Goal: Find specific page/section: Find specific page/section

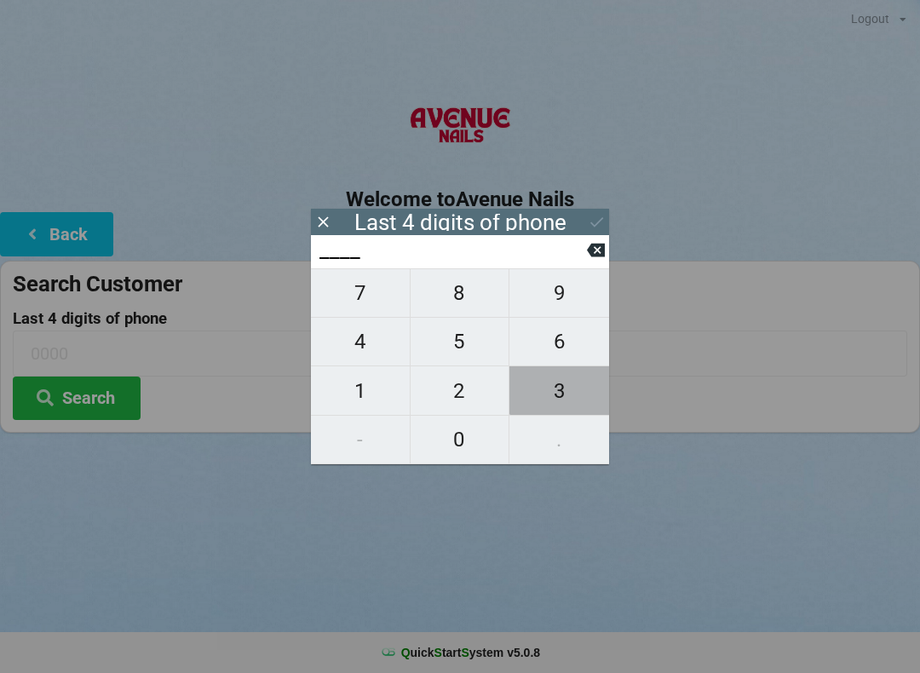
click at [571, 394] on span "3" at bounding box center [559, 391] width 100 height 36
type input "3___"
click at [576, 394] on span "3" at bounding box center [559, 391] width 100 height 36
type input "33__"
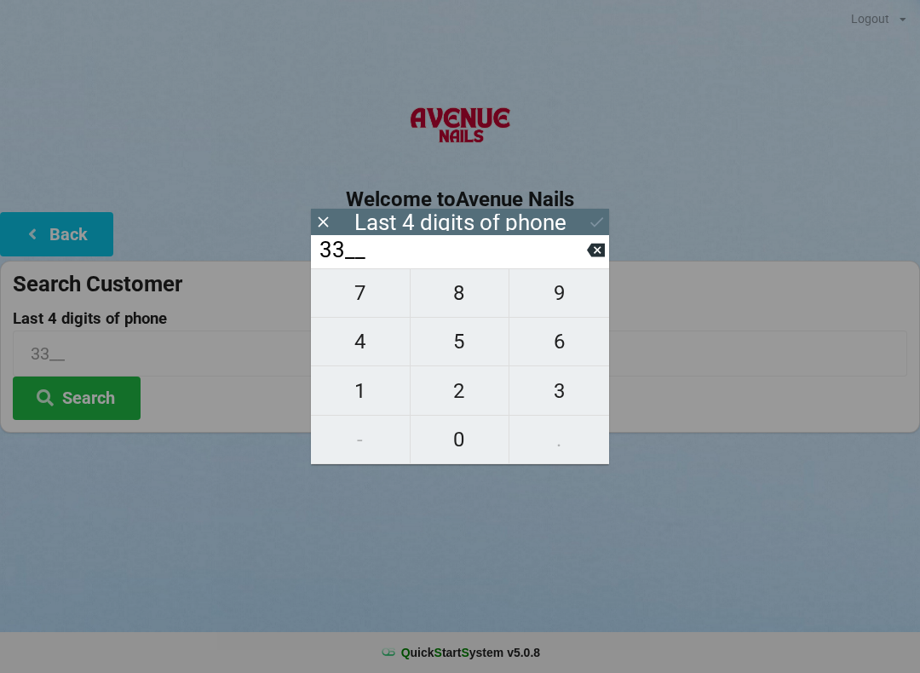
click at [604, 257] on icon at bounding box center [596, 251] width 18 height 14
click at [597, 254] on icon at bounding box center [596, 251] width 18 height 14
type input "____"
click at [597, 283] on button "9" at bounding box center [559, 292] width 100 height 49
type input "9___"
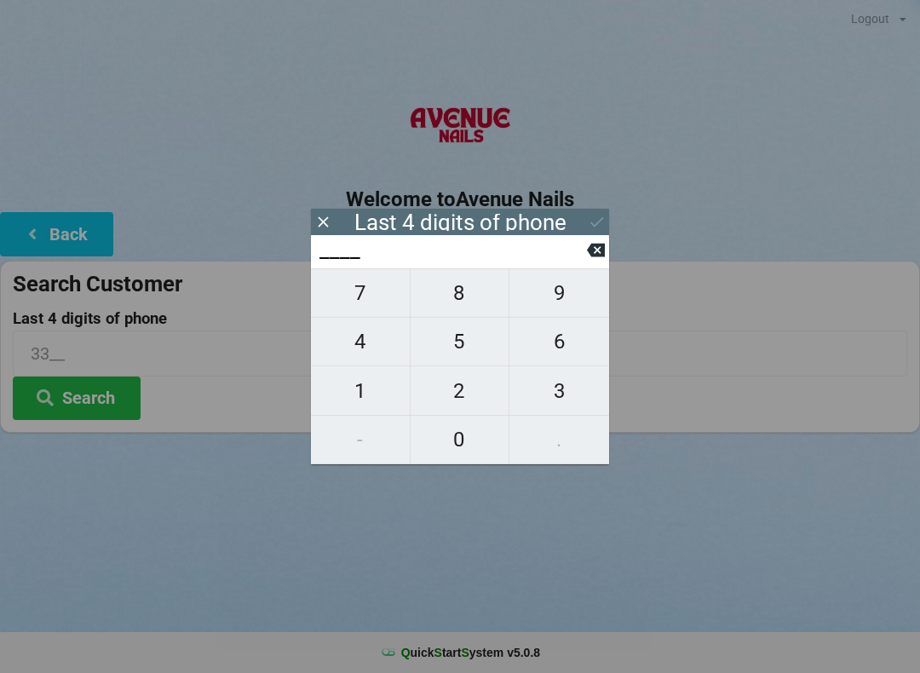
type input "9___"
click at [567, 295] on span "9" at bounding box center [559, 293] width 100 height 36
type input "99__"
click at [594, 256] on icon at bounding box center [596, 251] width 18 height 14
type input "9___"
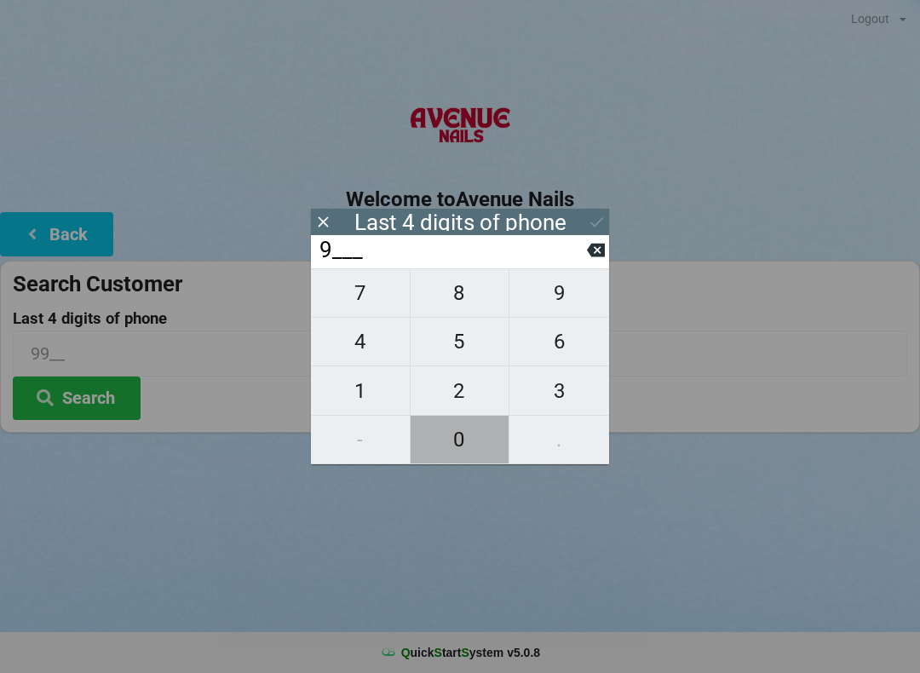
click at [465, 446] on span "0" at bounding box center [460, 440] width 99 height 36
type input "90__"
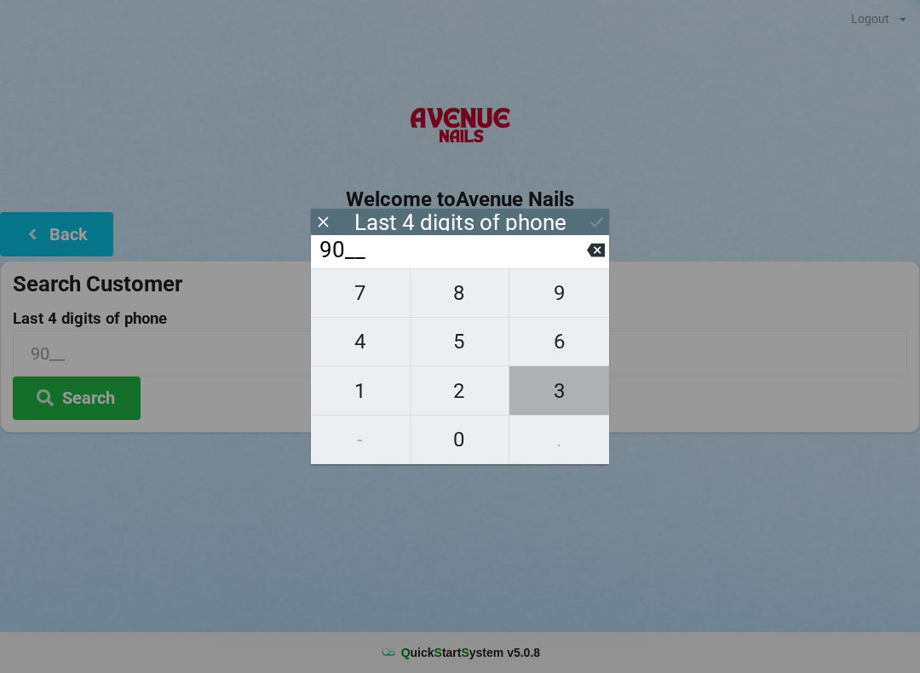
click at [555, 391] on span "3" at bounding box center [559, 391] width 100 height 36
type input "903_"
click at [567, 402] on span "3" at bounding box center [559, 391] width 100 height 36
type input "9033"
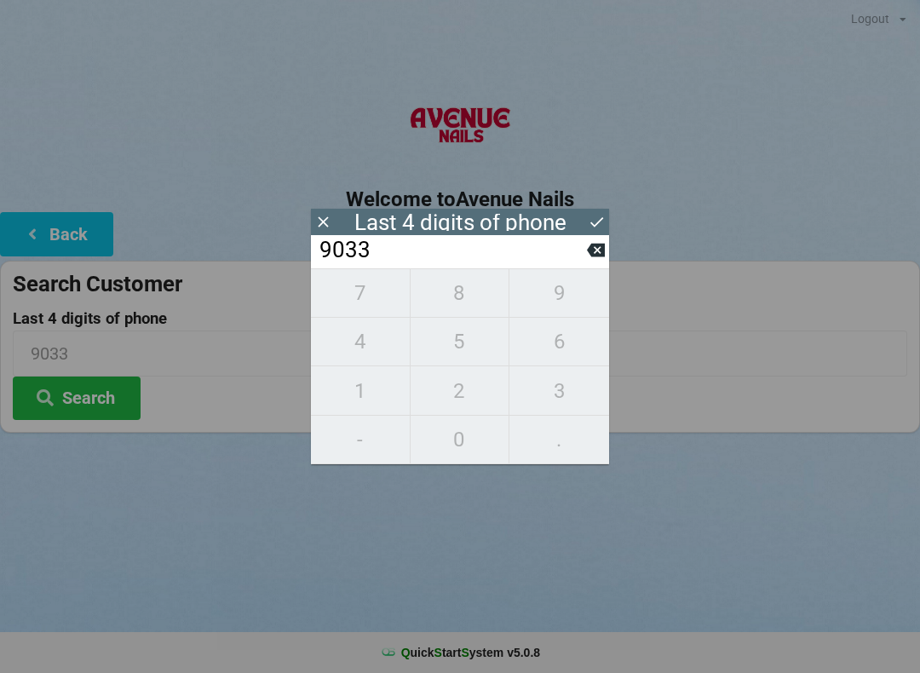
click at [591, 262] on button at bounding box center [596, 250] width 18 height 23
click at [593, 259] on icon at bounding box center [596, 250] width 18 height 18
click at [594, 259] on icon at bounding box center [596, 250] width 18 height 18
click at [597, 255] on icon at bounding box center [596, 251] width 18 height 14
type input "____"
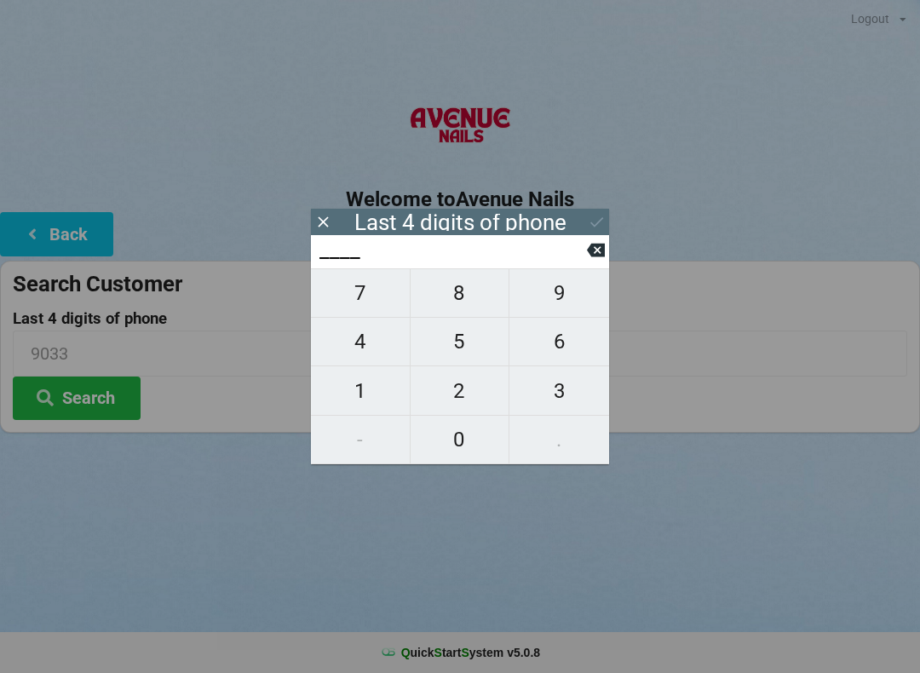
click at [362, 353] on span "4" at bounding box center [360, 342] width 99 height 36
type input "4___"
click at [465, 443] on span "0" at bounding box center [460, 440] width 99 height 36
type input "40__"
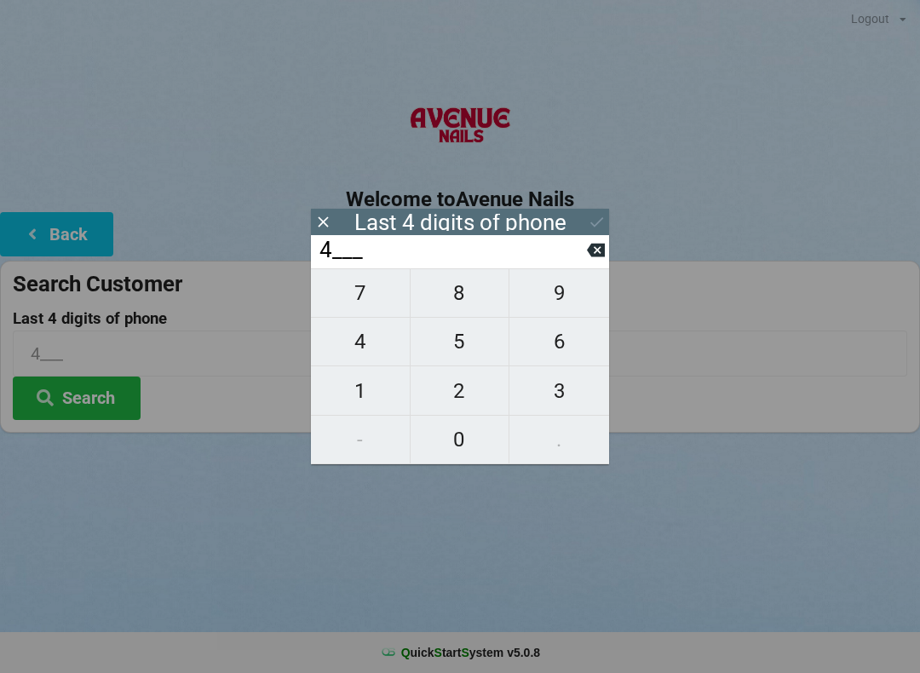
type input "40__"
click at [564, 393] on span "3" at bounding box center [559, 391] width 100 height 36
type input "403_"
click at [577, 392] on span "3" at bounding box center [559, 391] width 100 height 36
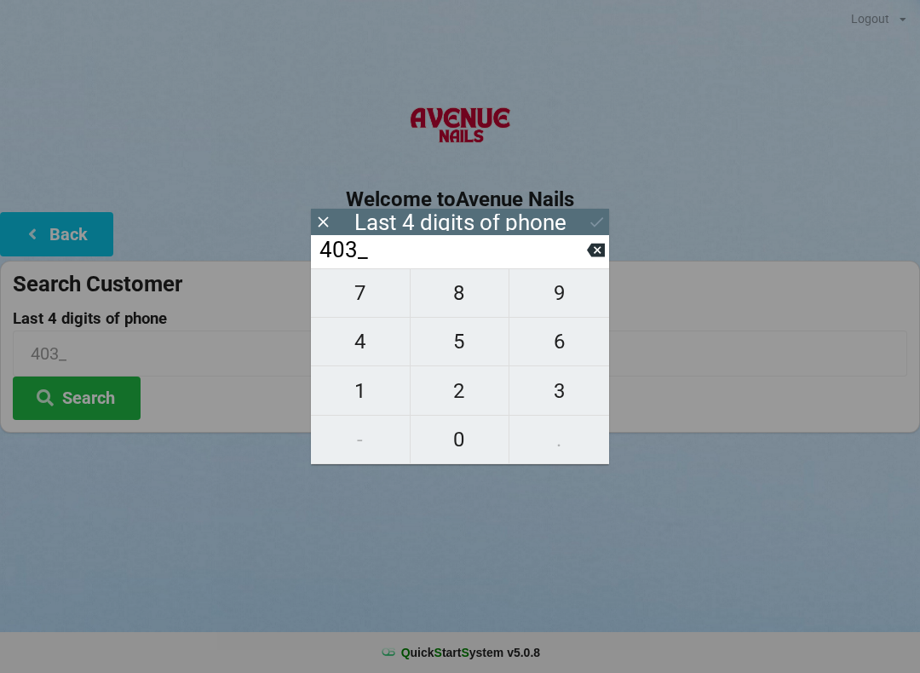
type input "4033"
click at [599, 257] on icon at bounding box center [596, 251] width 18 height 14
click at [602, 257] on icon at bounding box center [596, 251] width 18 height 14
click at [599, 257] on icon at bounding box center [596, 251] width 18 height 14
type input "4___"
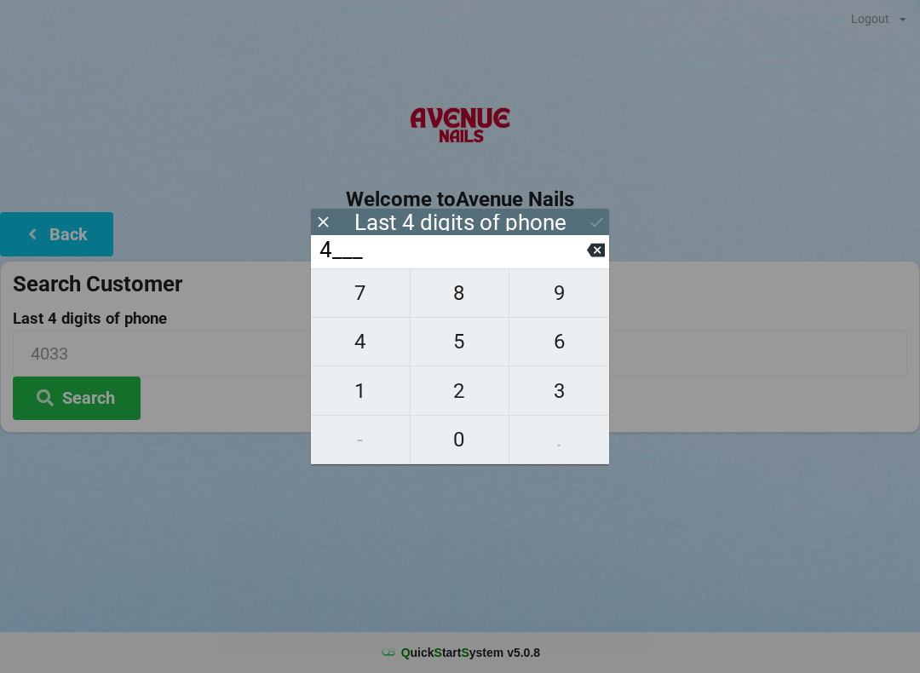
click at [564, 308] on span "9" at bounding box center [559, 293] width 100 height 36
type input "49__"
click at [562, 398] on span "3" at bounding box center [559, 391] width 100 height 36
type input "493_"
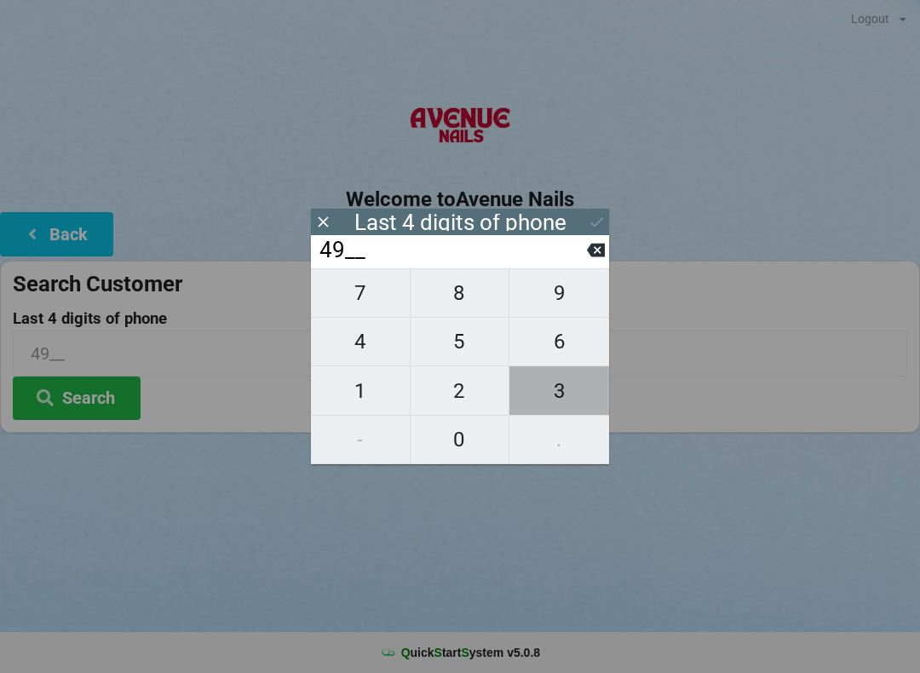
type input "493_"
click at [564, 386] on span "3" at bounding box center [559, 391] width 100 height 36
type input "4933"
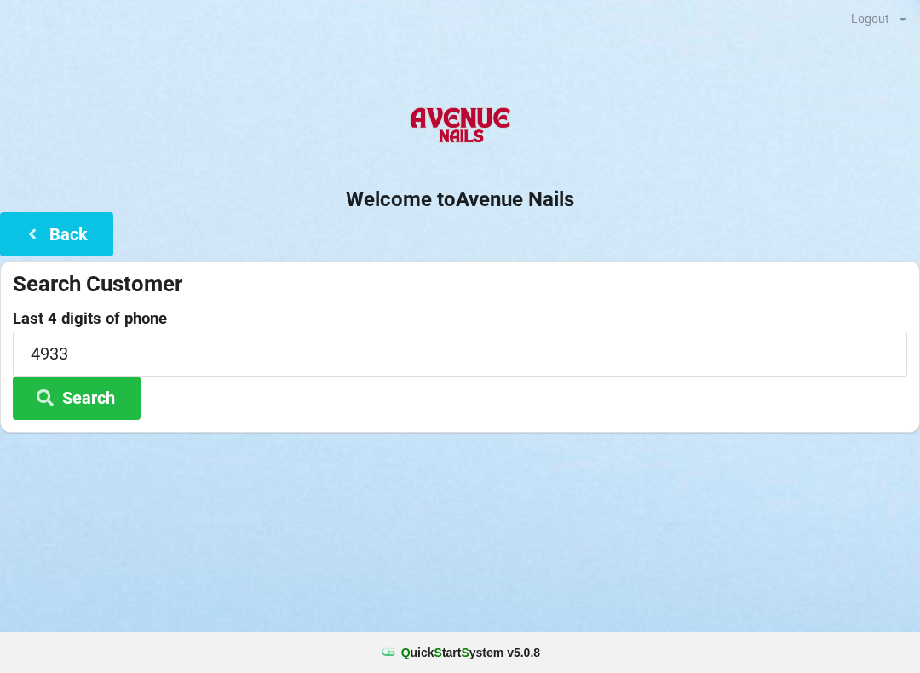
click at [93, 387] on button "Search" at bounding box center [77, 397] width 128 height 43
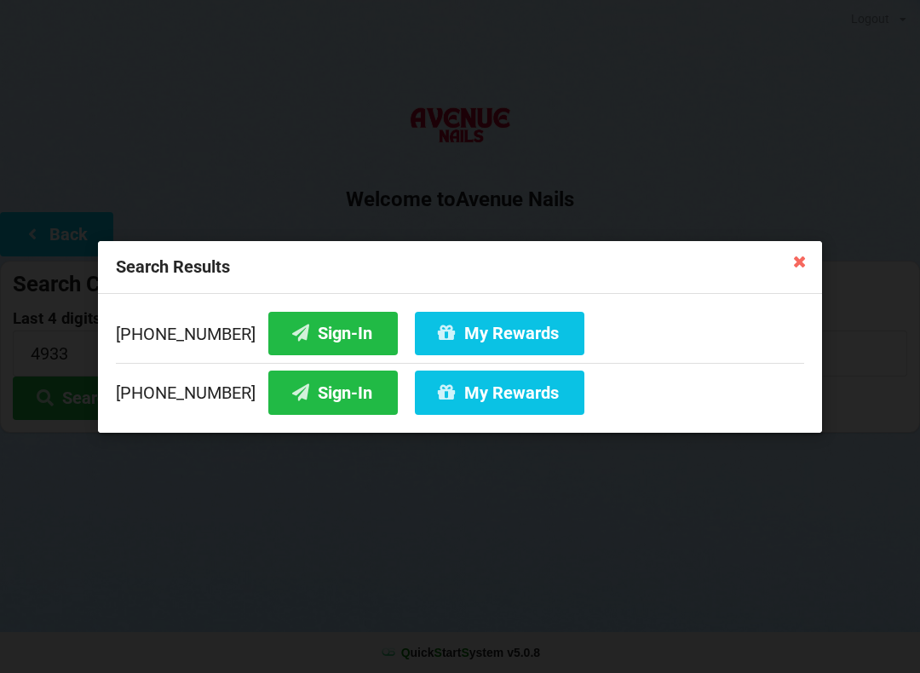
click at [304, 380] on button "Sign-In" at bounding box center [332, 392] width 129 height 43
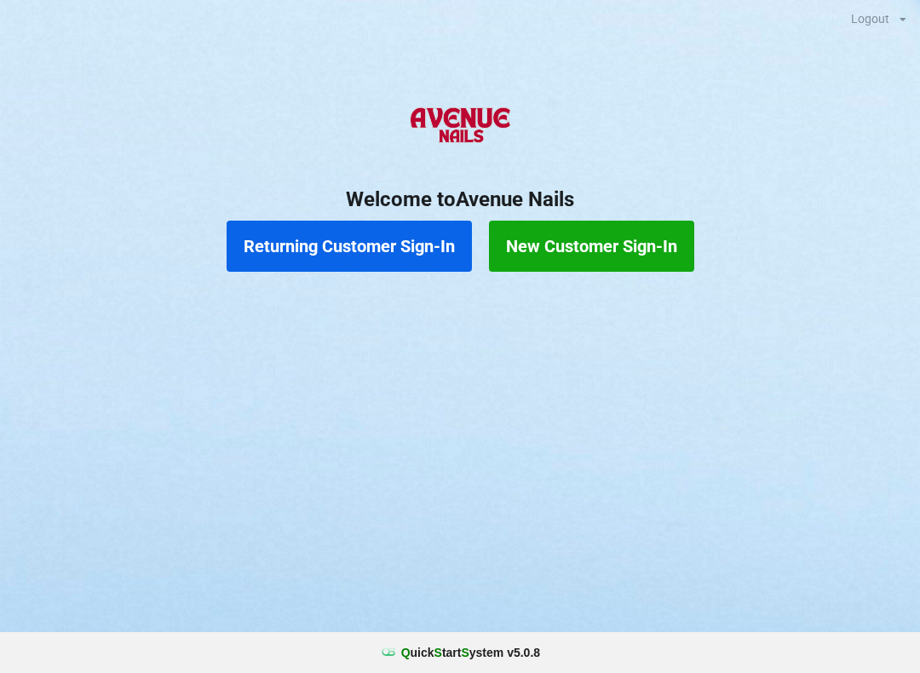
click at [366, 241] on button "Returning Customer Sign-In" at bounding box center [349, 246] width 245 height 51
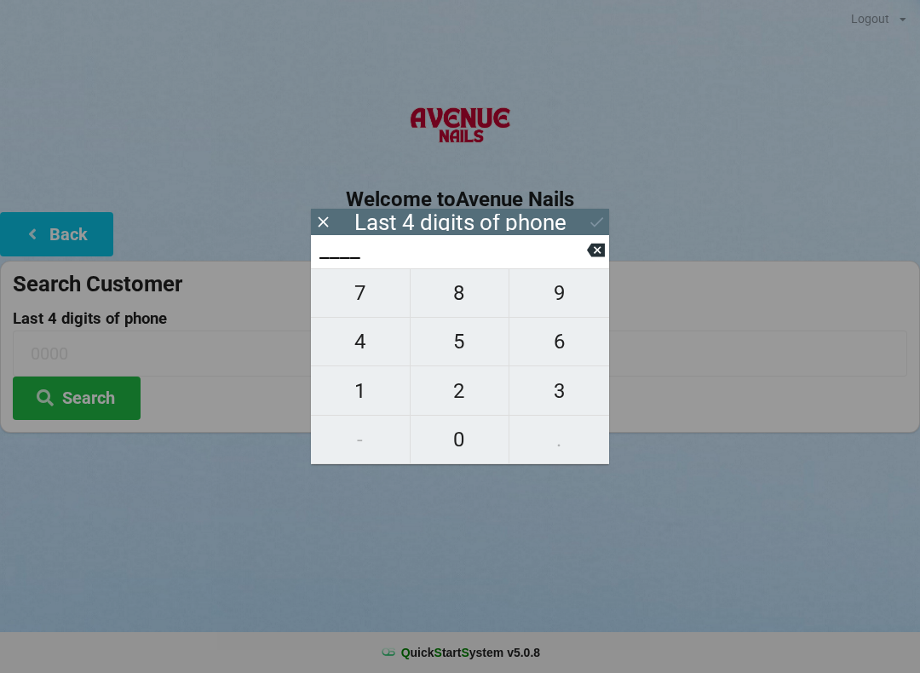
click at [468, 405] on span "2" at bounding box center [460, 391] width 99 height 36
type input "2___"
click at [353, 296] on span "7" at bounding box center [360, 293] width 99 height 36
type input "27__"
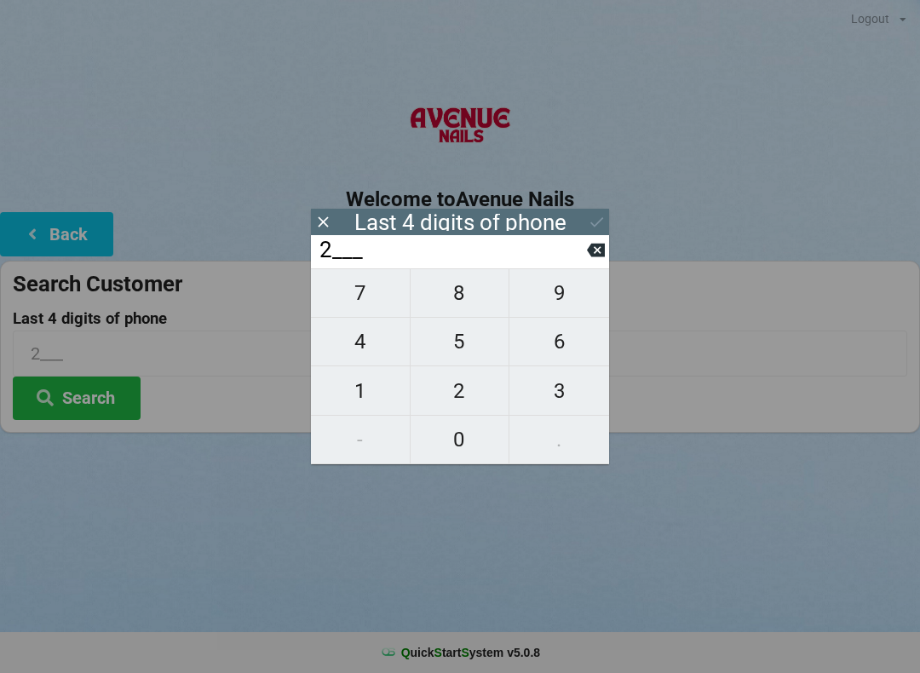
type input "27__"
click at [568, 352] on span "6" at bounding box center [559, 342] width 100 height 36
type input "276_"
click at [457, 447] on span "0" at bounding box center [460, 440] width 99 height 36
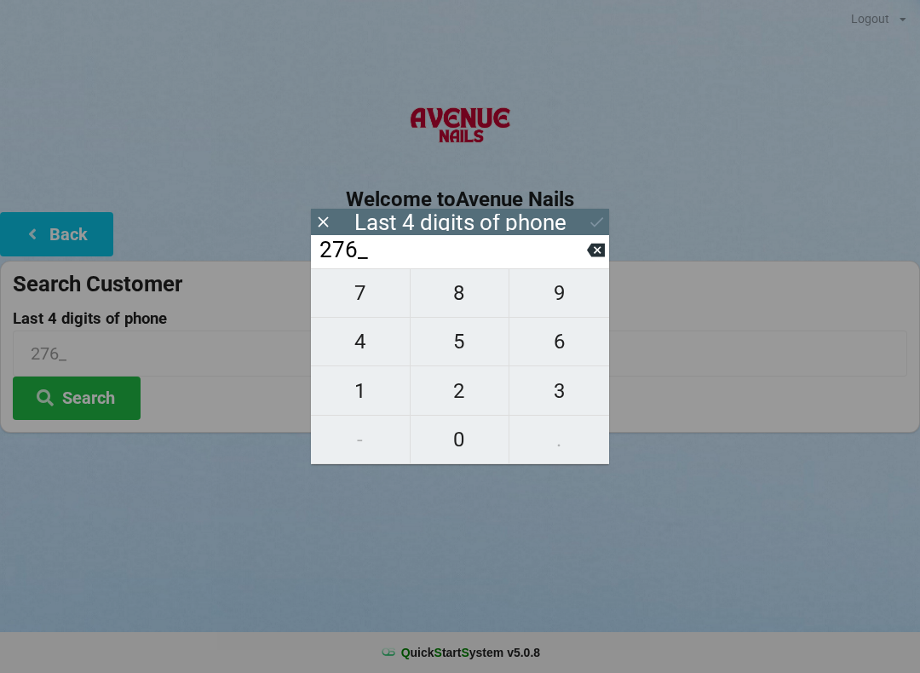
type input "2760"
click at [103, 394] on button "Search" at bounding box center [77, 397] width 128 height 43
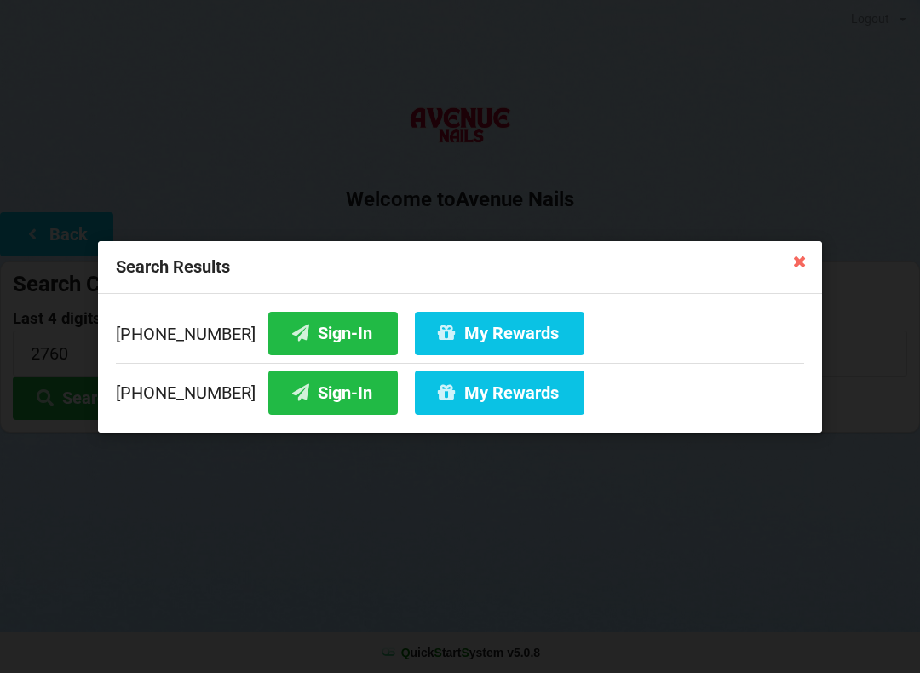
click at [309, 394] on button "Sign-In" at bounding box center [332, 392] width 129 height 43
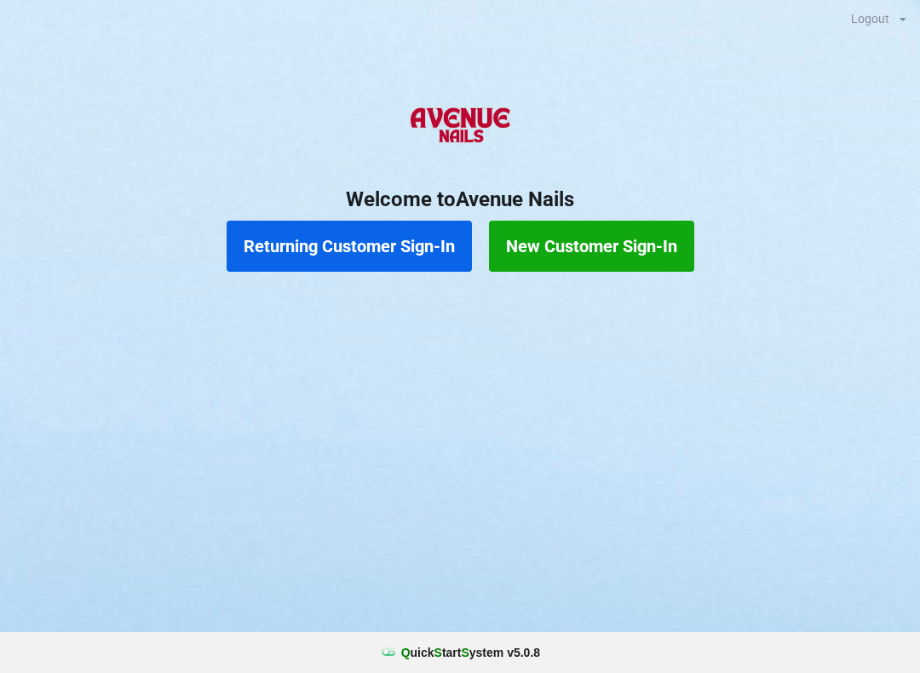
click at [379, 233] on button "Returning Customer Sign-In" at bounding box center [349, 246] width 245 height 51
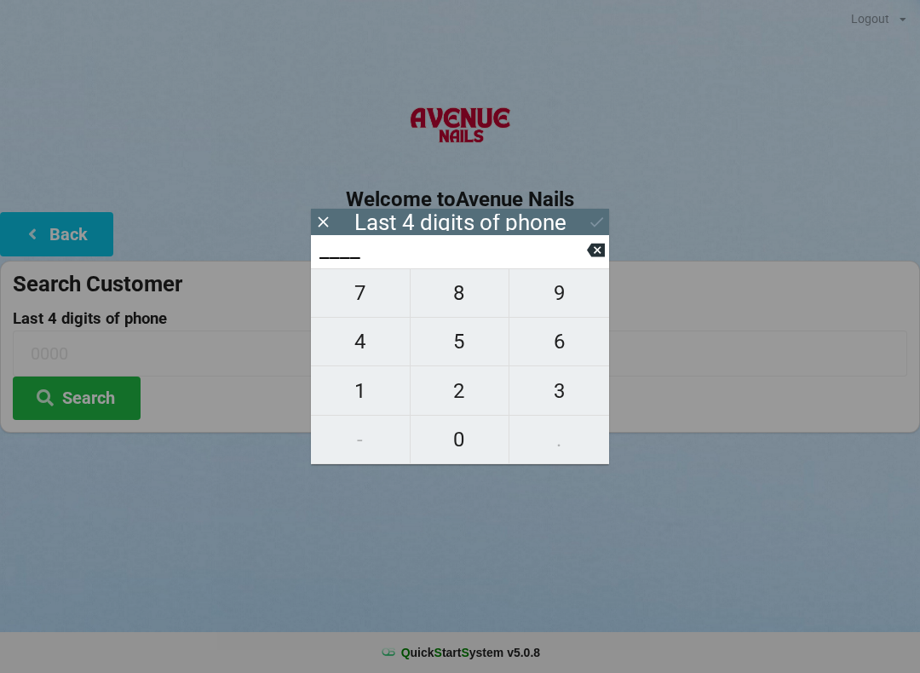
click at [364, 351] on span "4" at bounding box center [360, 342] width 99 height 36
type input "4___"
click at [430, 443] on span "0" at bounding box center [460, 440] width 99 height 36
type input "40__"
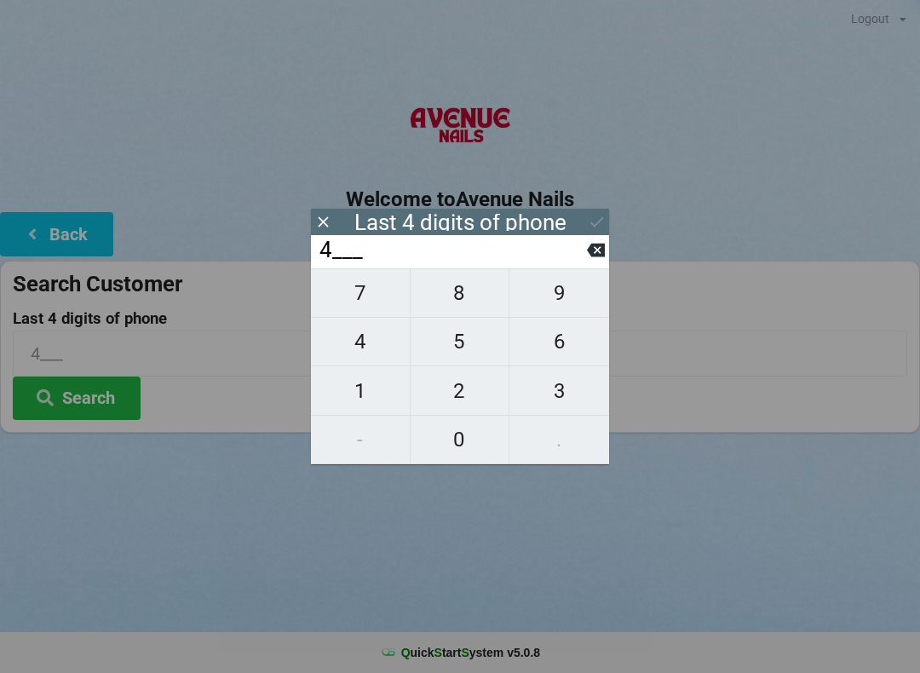
type input "40__"
click at [367, 397] on span "1" at bounding box center [360, 391] width 99 height 36
type input "401_"
click at [365, 354] on span "4" at bounding box center [360, 342] width 99 height 36
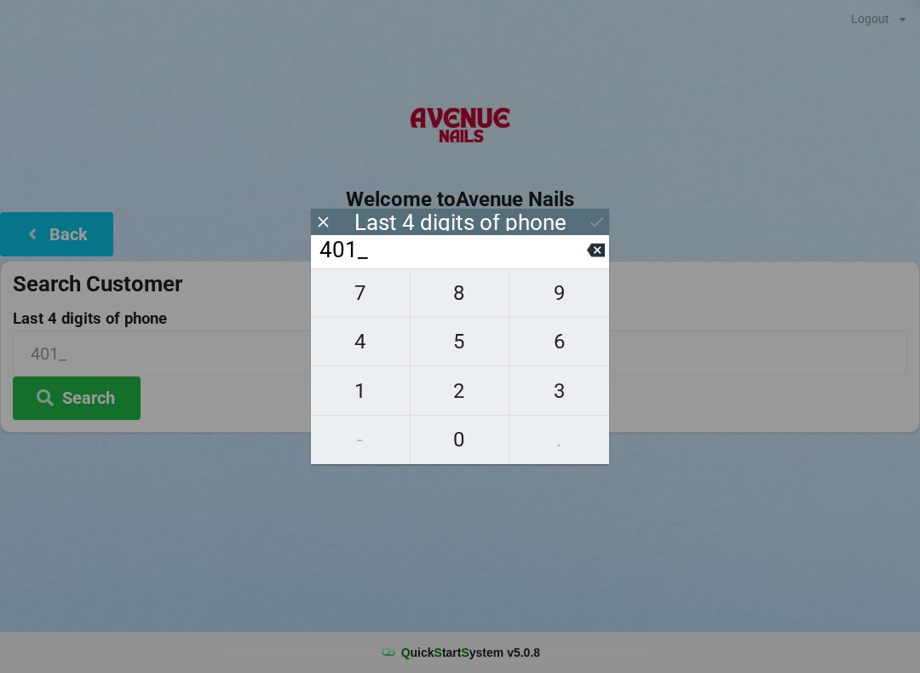
type input "4014"
click at [595, 257] on icon at bounding box center [596, 251] width 18 height 14
click at [593, 255] on icon at bounding box center [596, 251] width 18 height 14
click at [359, 287] on span "7" at bounding box center [360, 293] width 99 height 36
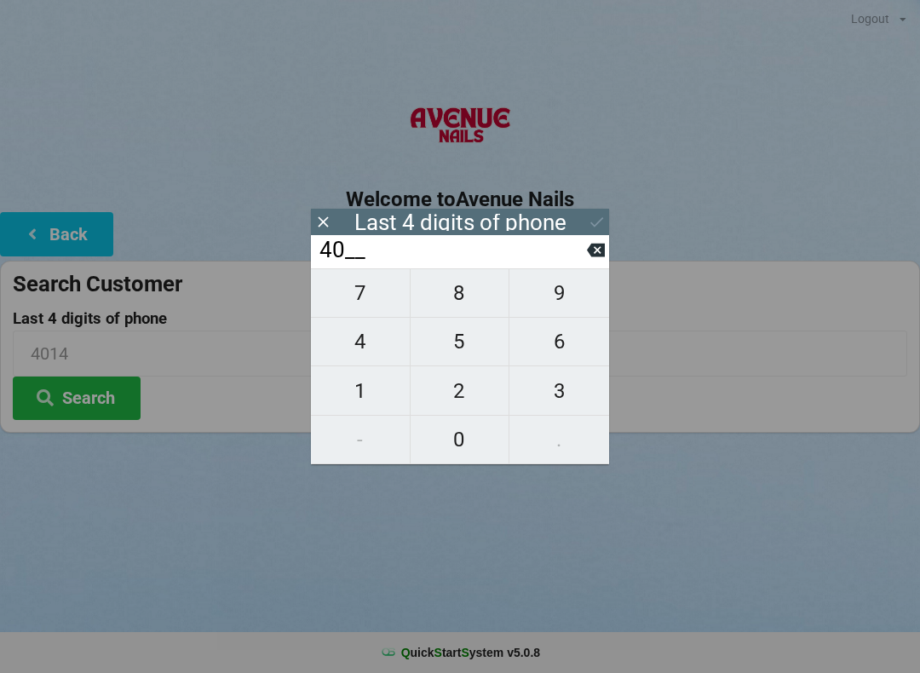
type input "407_"
click at [349, 352] on span "4" at bounding box center [360, 342] width 99 height 36
type input "4074"
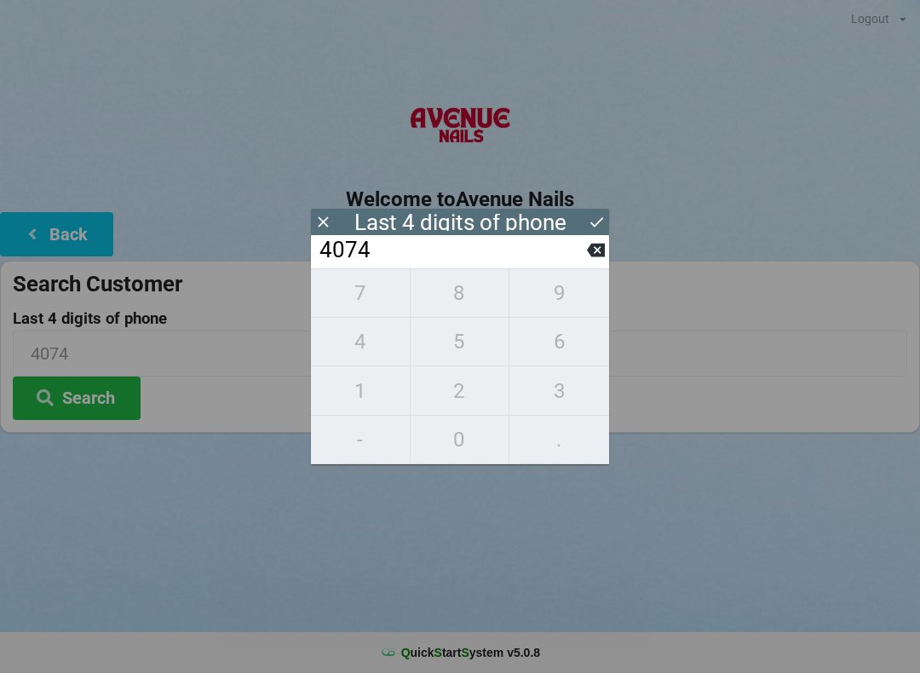
click at [455, 300] on div "7 8 9 4 5 6 1 2 3 - 0 ." at bounding box center [460, 366] width 298 height 196
click at [601, 256] on icon at bounding box center [596, 251] width 18 height 14
click at [592, 256] on icon at bounding box center [596, 251] width 18 height 14
click at [595, 257] on icon at bounding box center [596, 251] width 18 height 14
click at [603, 257] on icon at bounding box center [596, 251] width 18 height 14
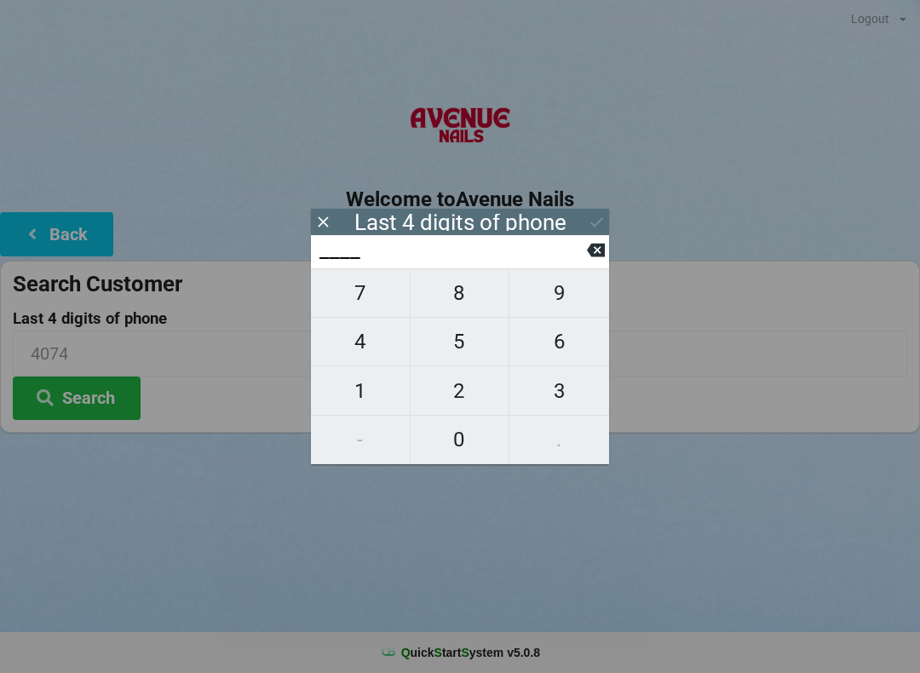
click at [358, 358] on span "4" at bounding box center [360, 342] width 99 height 36
type input "4___"
click at [447, 451] on span "0" at bounding box center [460, 440] width 99 height 36
type input "40__"
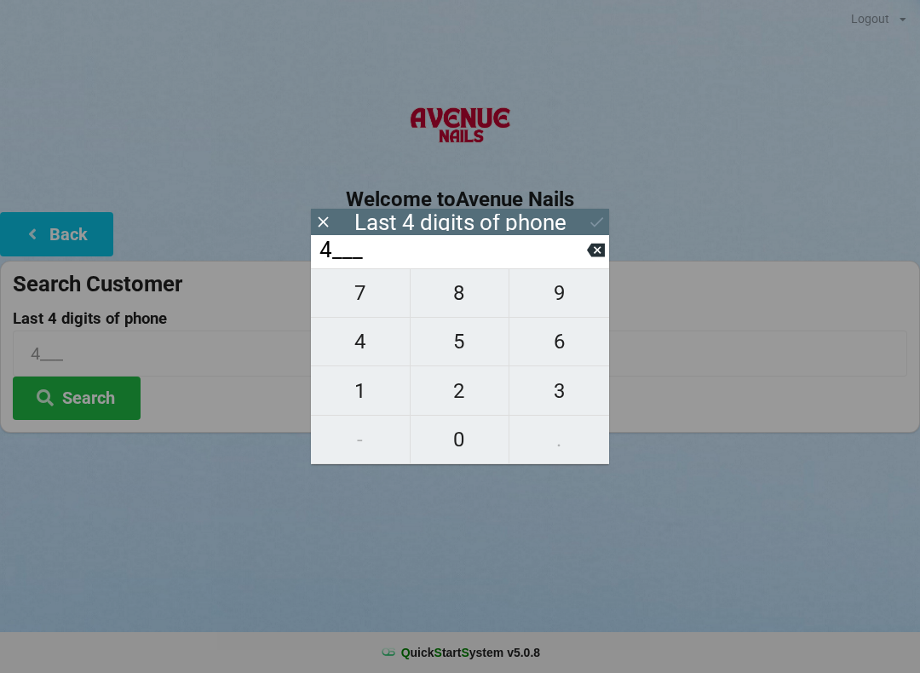
type input "40__"
click at [356, 308] on span "7" at bounding box center [360, 293] width 99 height 36
type input "407_"
click at [453, 430] on span "0" at bounding box center [460, 440] width 99 height 36
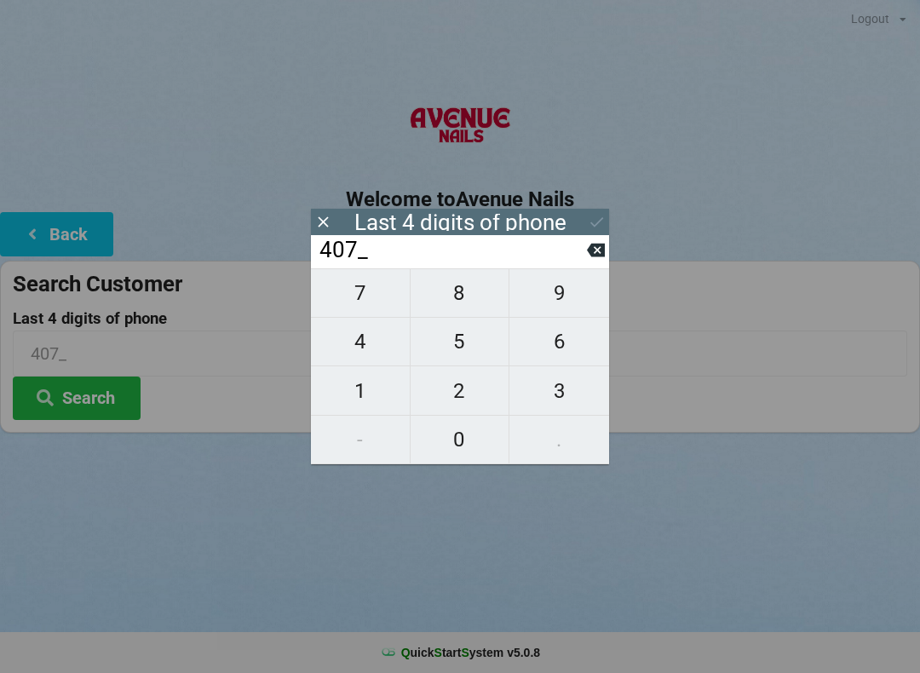
type input "4070"
click at [265, 425] on div "Search Customer Last 4 digits of phone 4070 Search" at bounding box center [460, 347] width 920 height 172
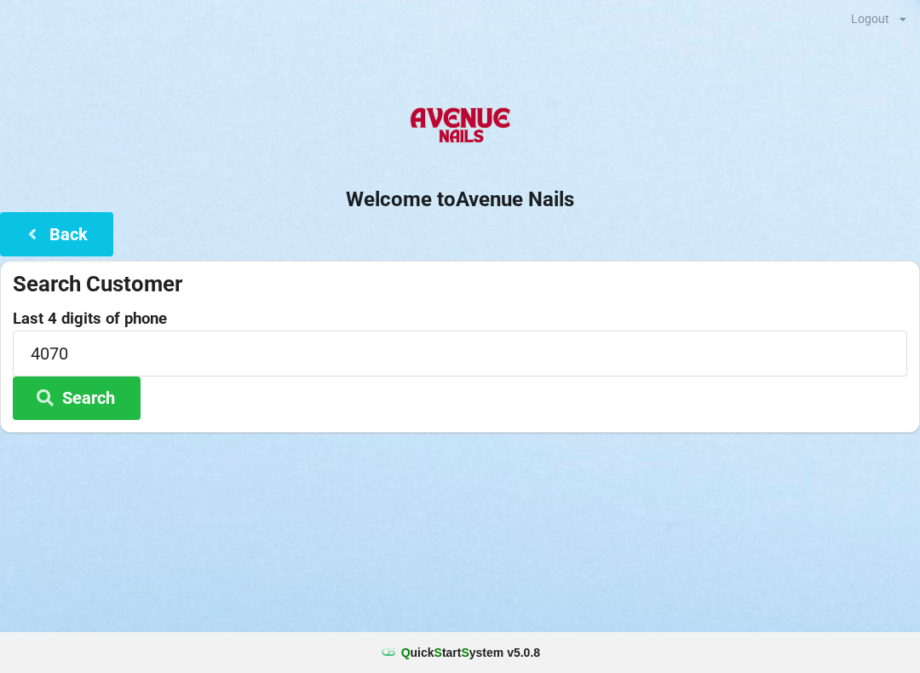
click at [52, 389] on icon at bounding box center [45, 396] width 20 height 14
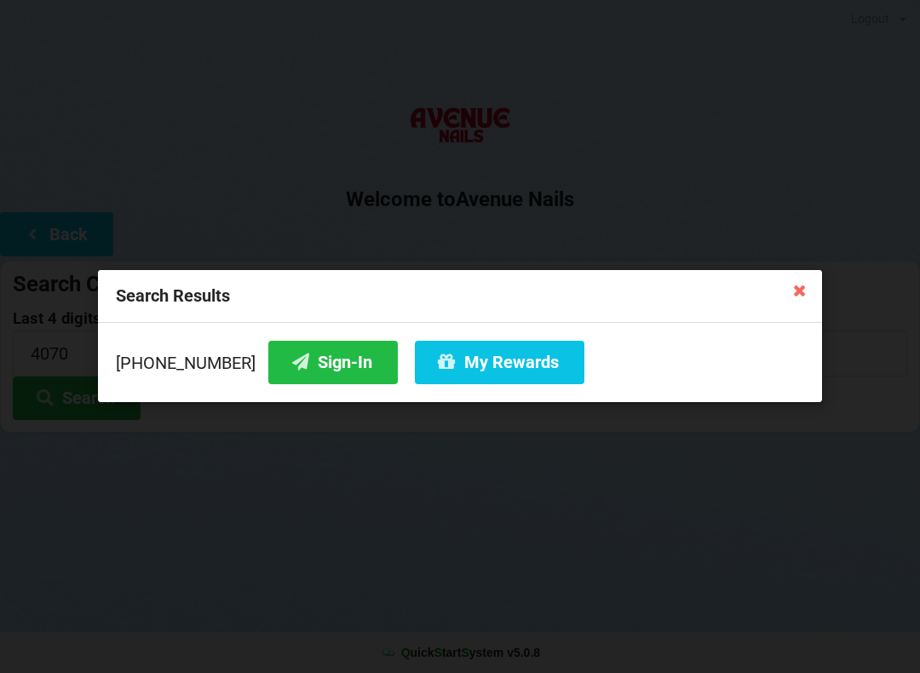
click at [308, 359] on button "Sign-In" at bounding box center [332, 362] width 129 height 43
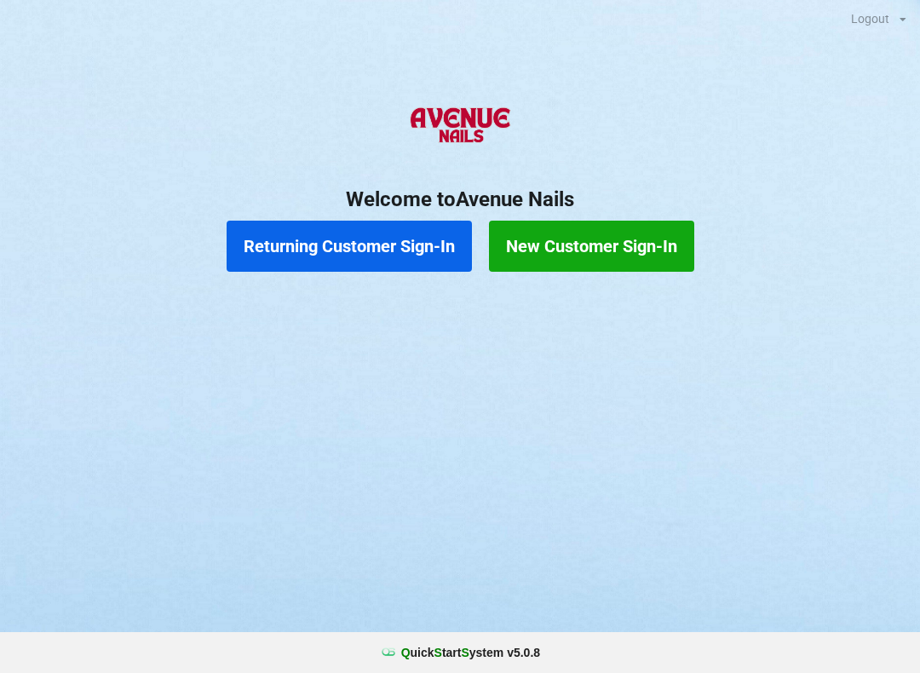
click at [324, 259] on button "Returning Customer Sign-In" at bounding box center [349, 246] width 245 height 51
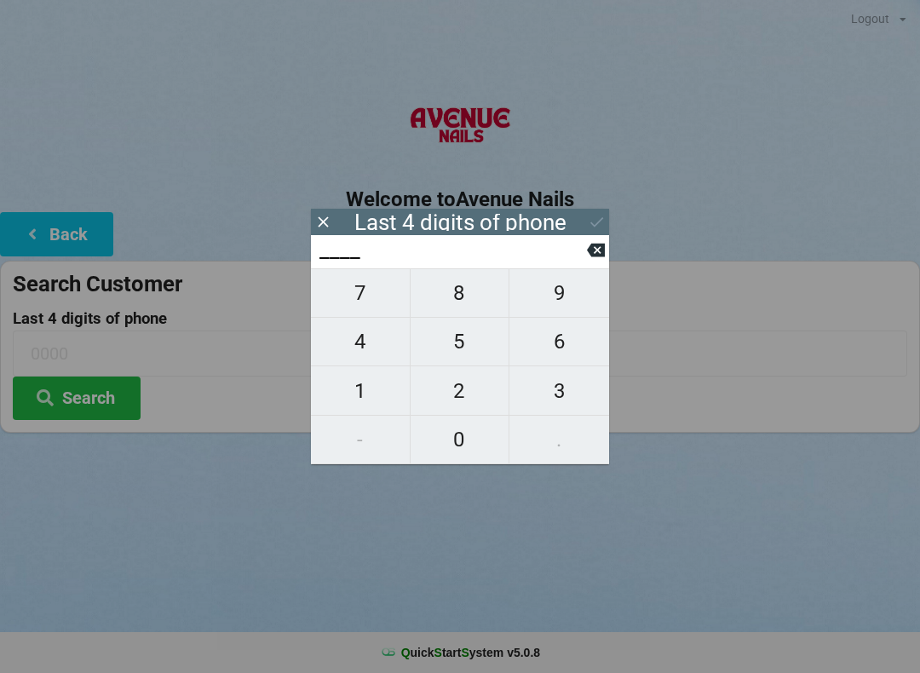
click at [554, 307] on span "9" at bounding box center [559, 293] width 100 height 36
type input "9___"
click at [558, 395] on span "3" at bounding box center [559, 391] width 100 height 36
type input "93__"
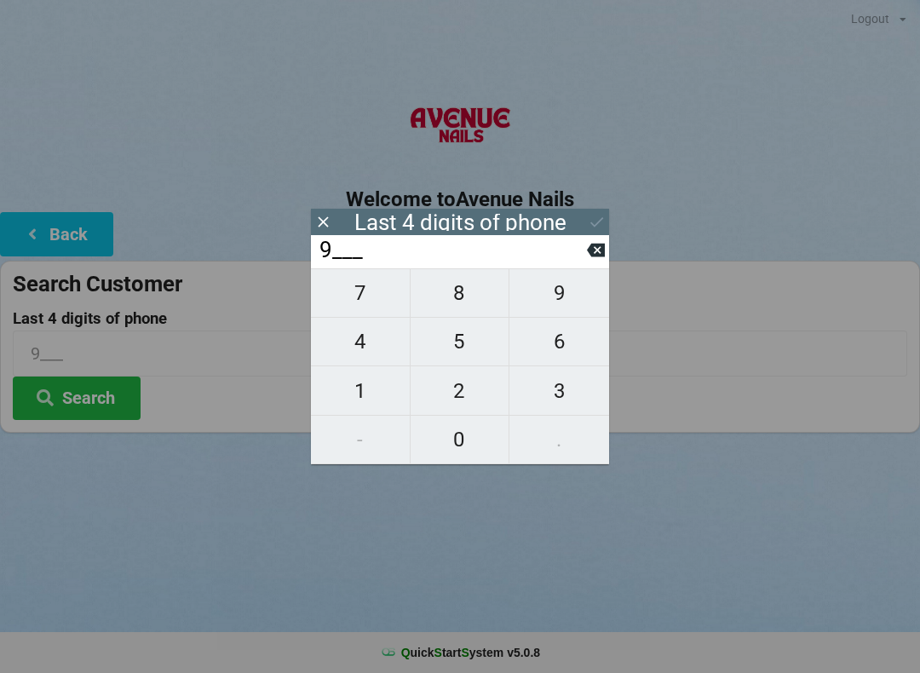
type input "93__"
click at [554, 391] on span "3" at bounding box center [559, 391] width 100 height 36
type input "933_"
click at [563, 391] on span "3" at bounding box center [559, 391] width 100 height 36
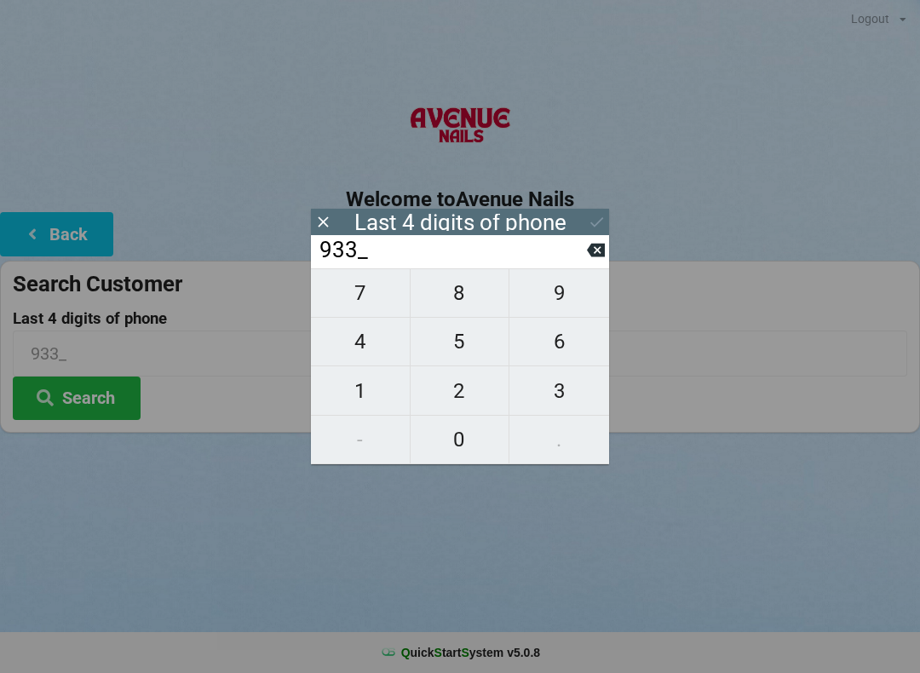
type input "9333"
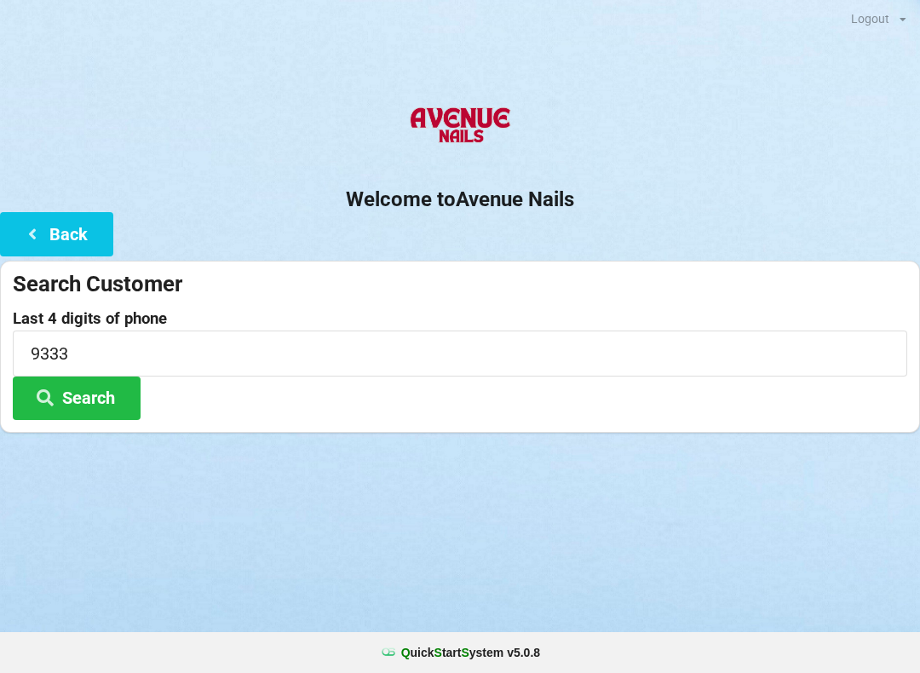
click at [593, 197] on h2 "Welcome to [GEOGRAPHIC_DATA]" at bounding box center [460, 200] width 920 height 26
click at [65, 350] on input "9333" at bounding box center [460, 353] width 894 height 45
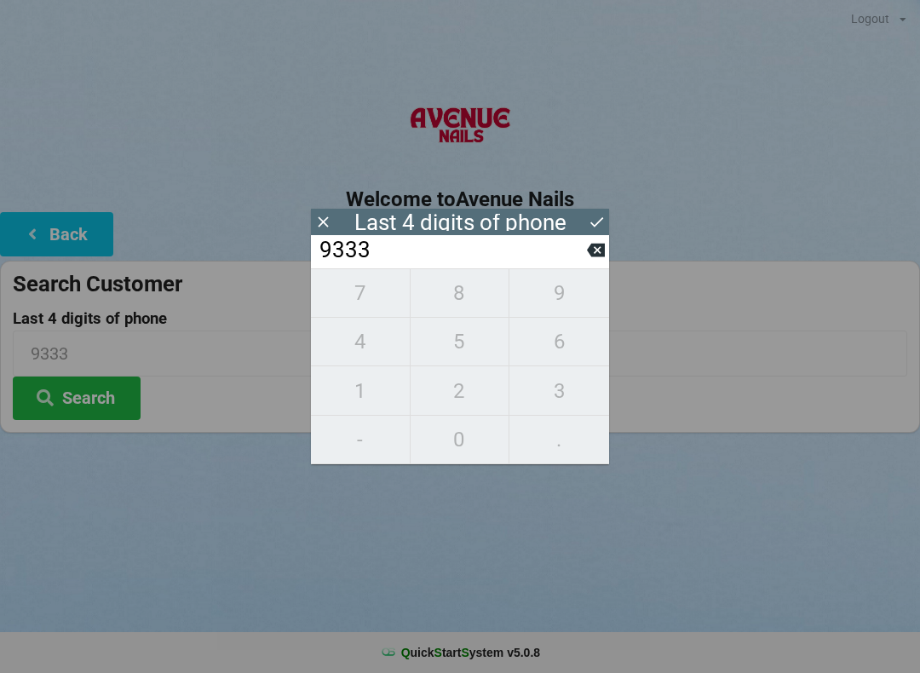
click at [588, 214] on icon at bounding box center [597, 222] width 18 height 18
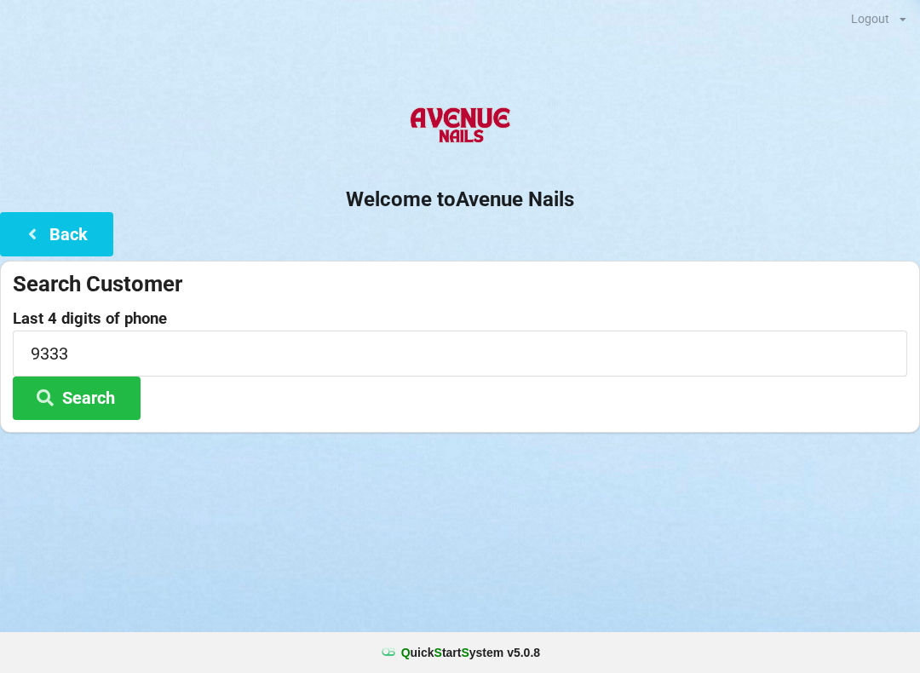
click at [49, 329] on span "9333" at bounding box center [460, 339] width 894 height 20
click at [82, 247] on button "Back" at bounding box center [56, 233] width 113 height 43
